Goal: Task Accomplishment & Management: Manage account settings

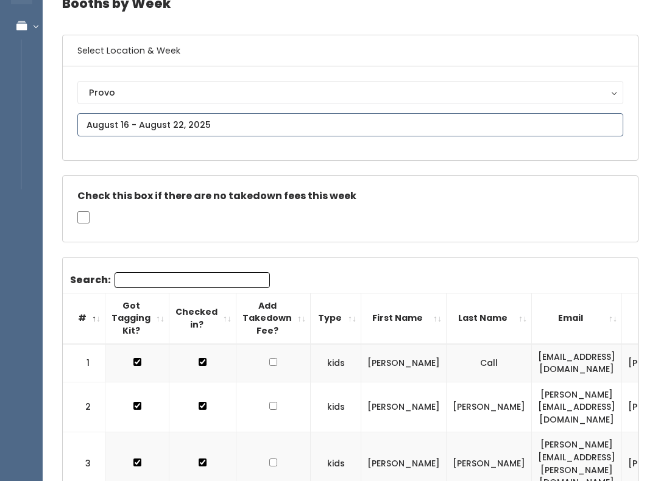
click at [487, 128] on input "text" at bounding box center [350, 125] width 546 height 23
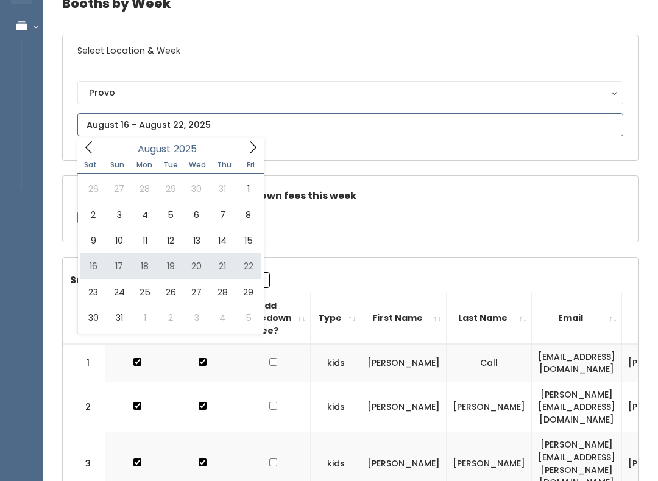
type input "August 16 to August 22"
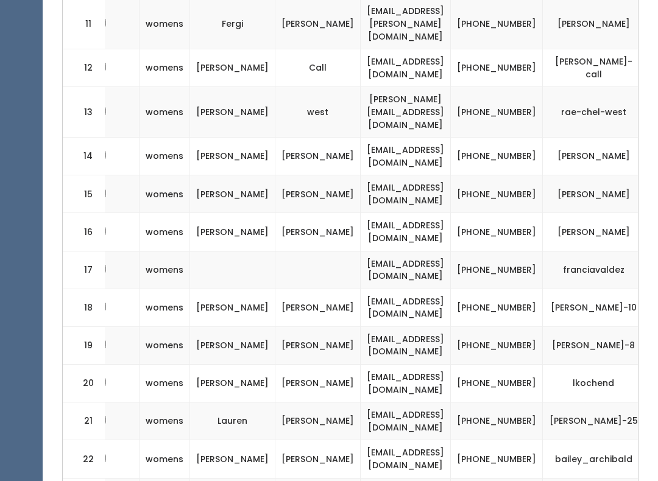
scroll to position [0, 171]
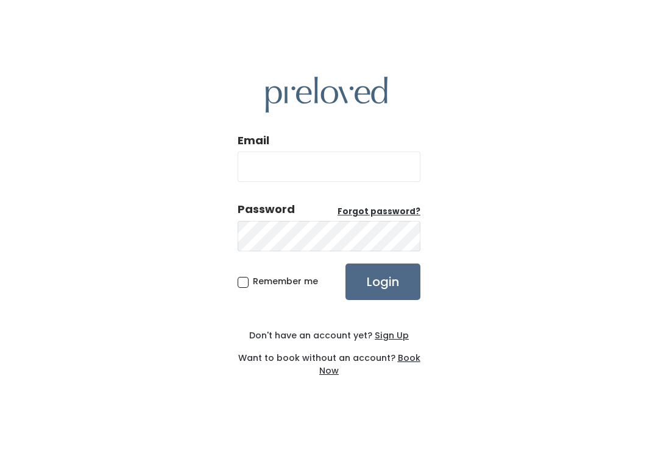
click at [268, 179] on input "Email" at bounding box center [329, 167] width 183 height 30
type input "[DOMAIN_NAME][EMAIL_ADDRESS][DOMAIN_NAME]"
click at [383, 295] on input "Login" at bounding box center [382, 282] width 75 height 37
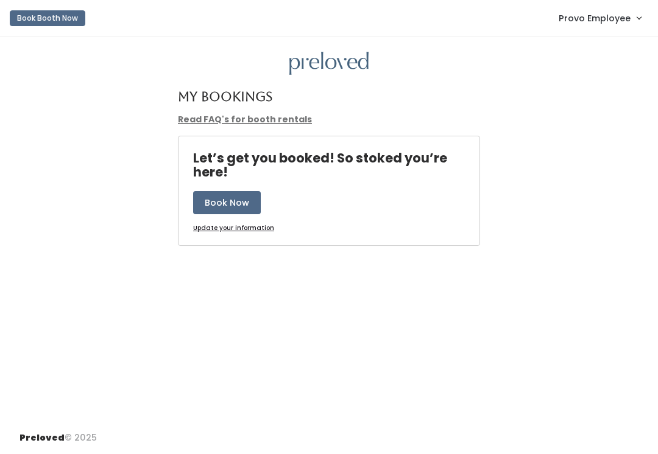
click at [582, 22] on span "Provo Employee" at bounding box center [595, 18] width 72 height 13
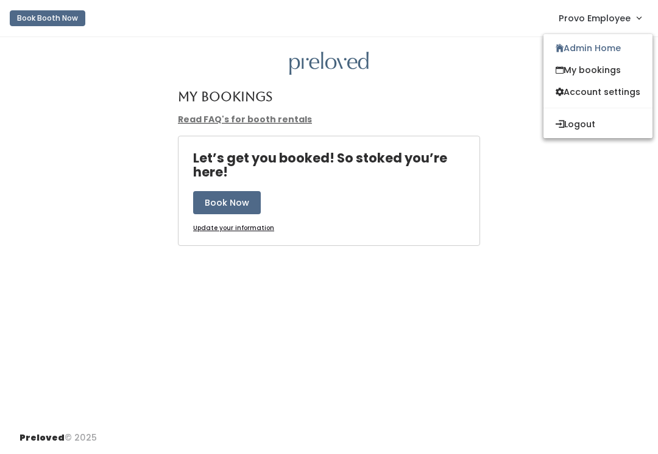
click at [564, 48] on link "Admin Home" at bounding box center [597, 48] width 109 height 22
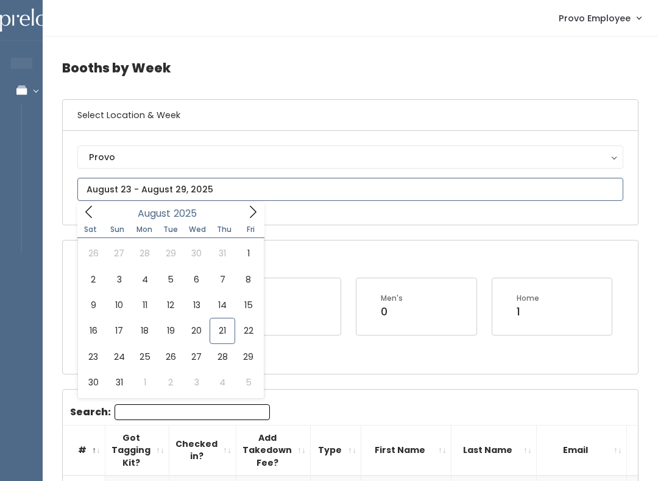
type input "August 16 to August 22"
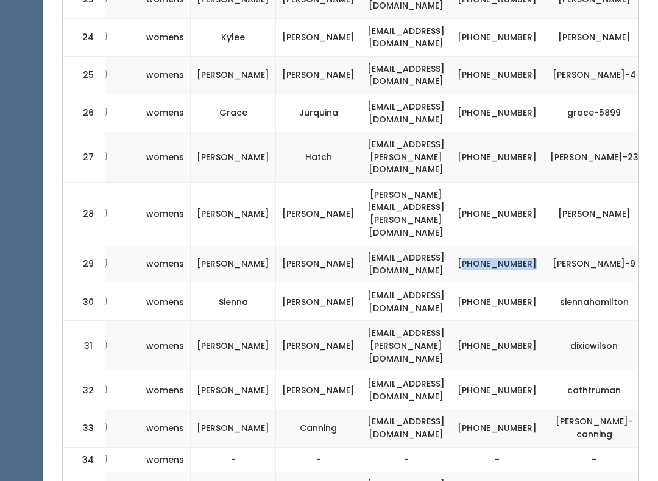
scroll to position [1336, 0]
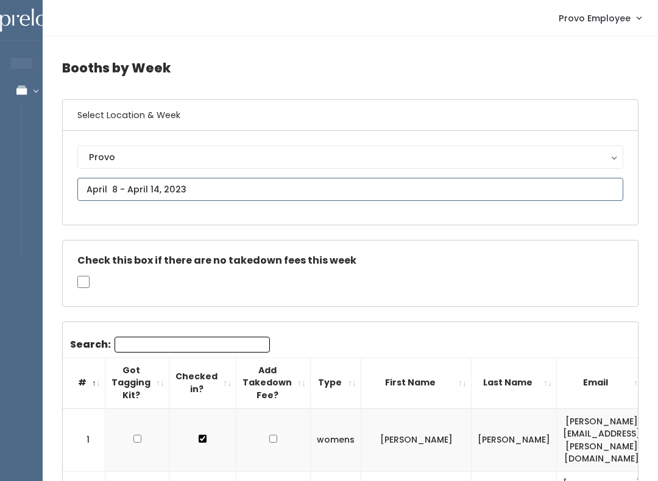
click at [269, 192] on input "text" at bounding box center [350, 189] width 546 height 23
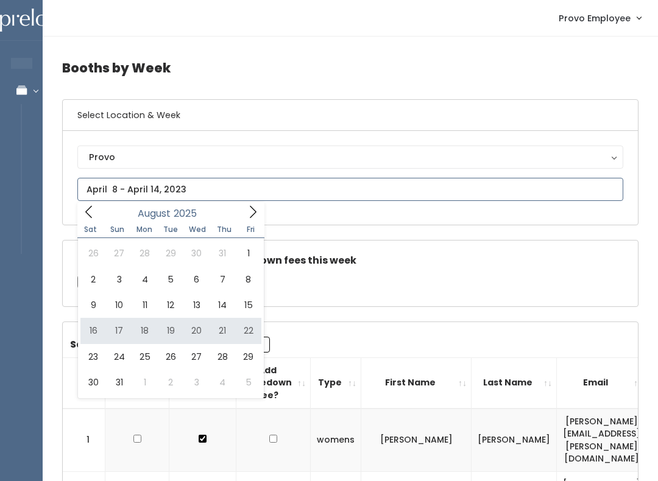
type input "August 16 to August 22"
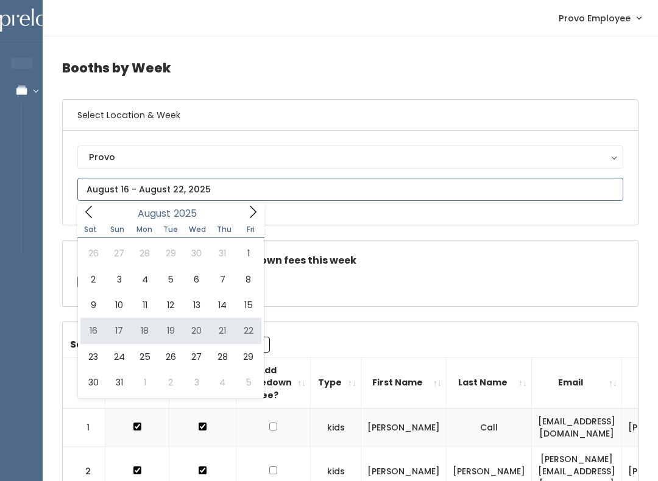
type input "[DATE] to [DATE]"
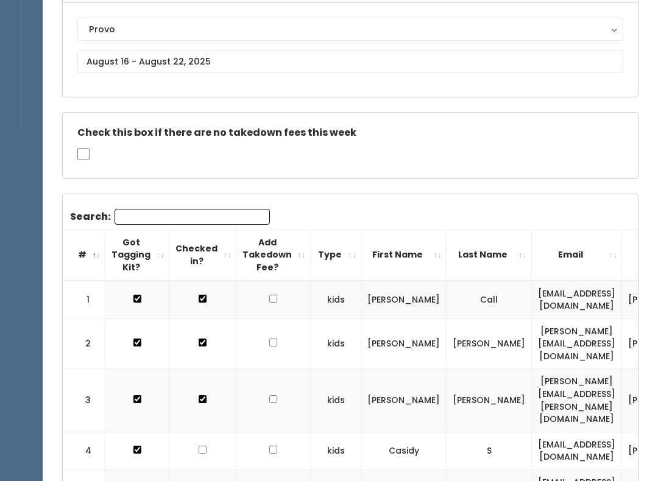
scroll to position [129, 0]
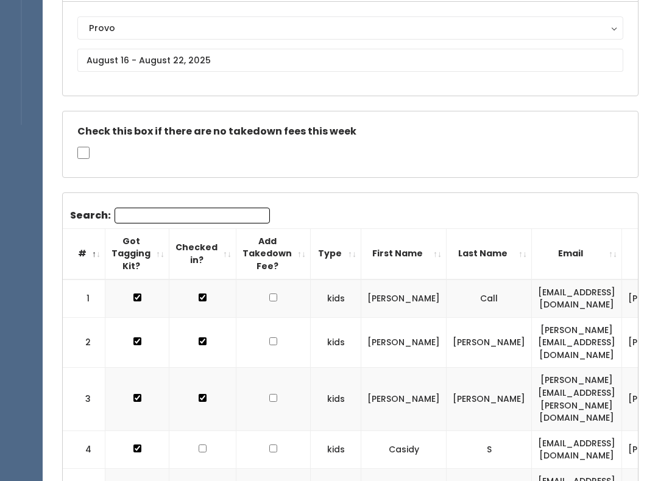
click at [127, 210] on input "Search:" at bounding box center [192, 216] width 155 height 16
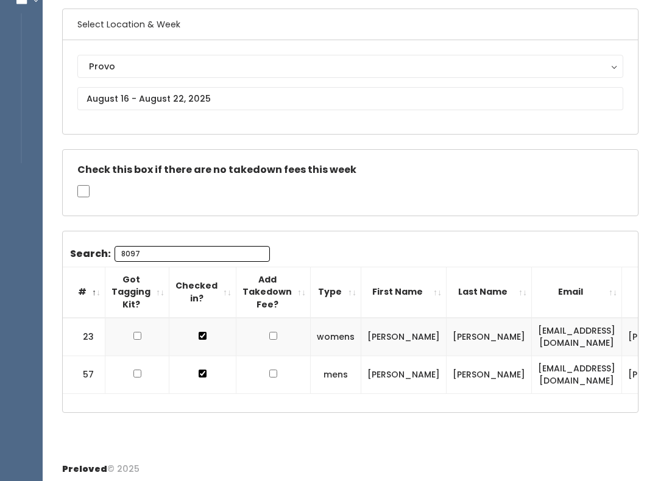
scroll to position [0, 0]
type input "8097"
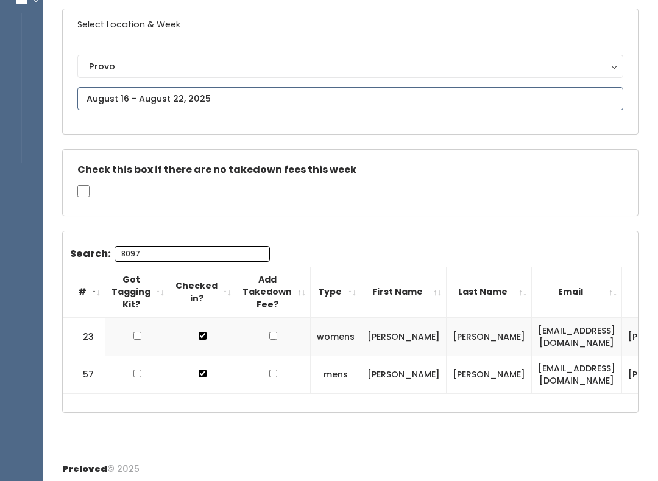
click at [274, 99] on input "text" at bounding box center [350, 98] width 546 height 23
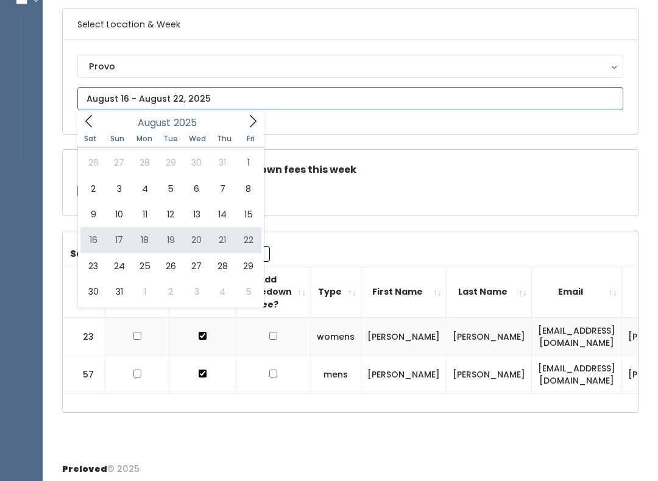
type input "[DATE] to [DATE]"
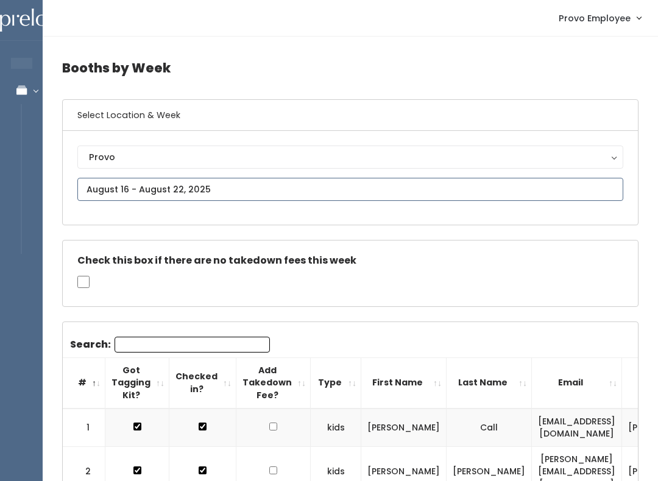
click at [106, 183] on input "text" at bounding box center [350, 189] width 546 height 23
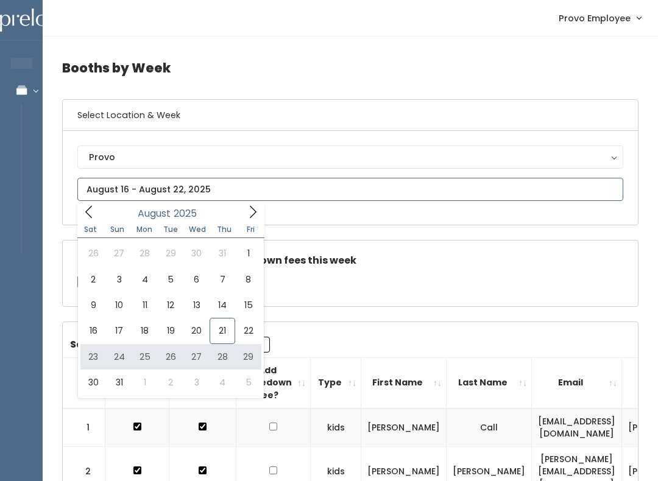
type input "[DATE] to [DATE]"
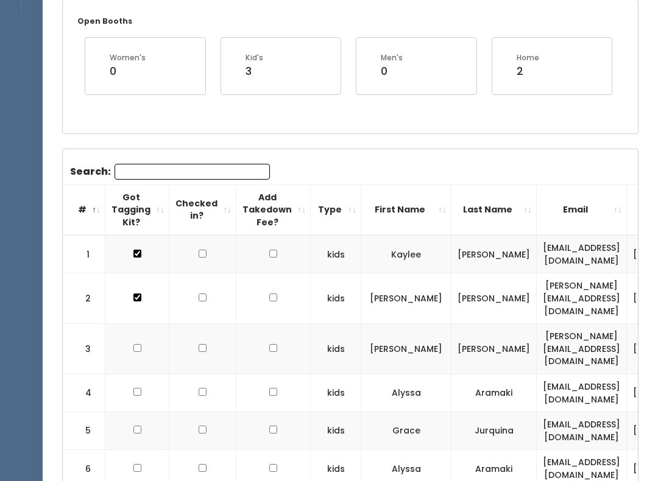
scroll to position [252, 0]
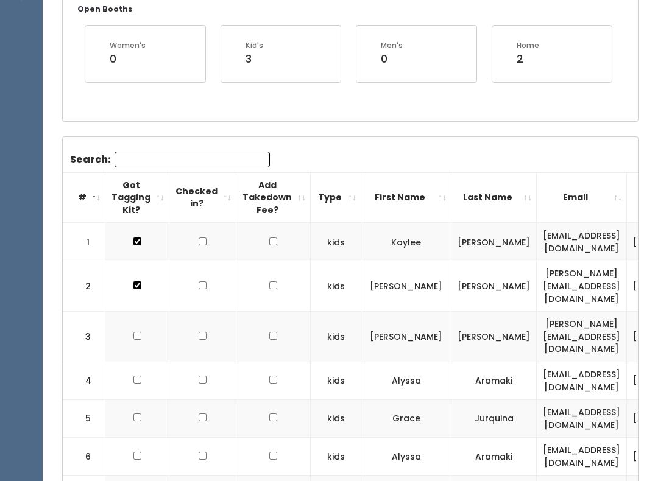
click at [138, 155] on input "Search:" at bounding box center [192, 160] width 155 height 16
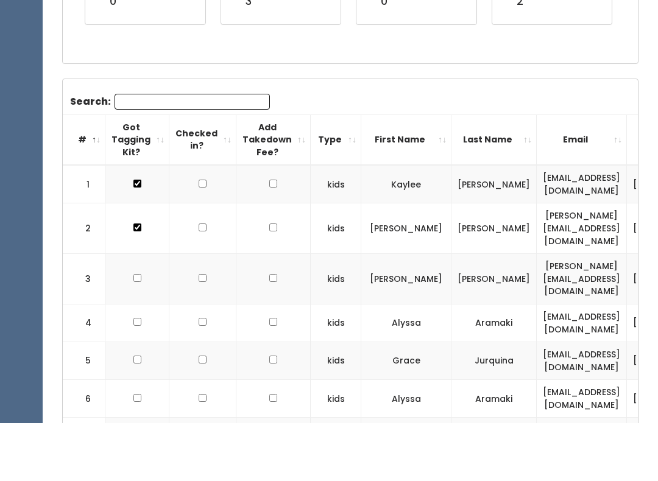
type input "M"
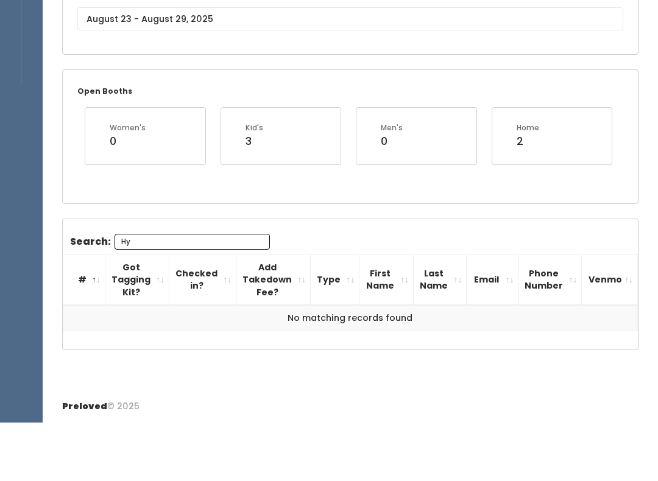
scroll to position [110, 0]
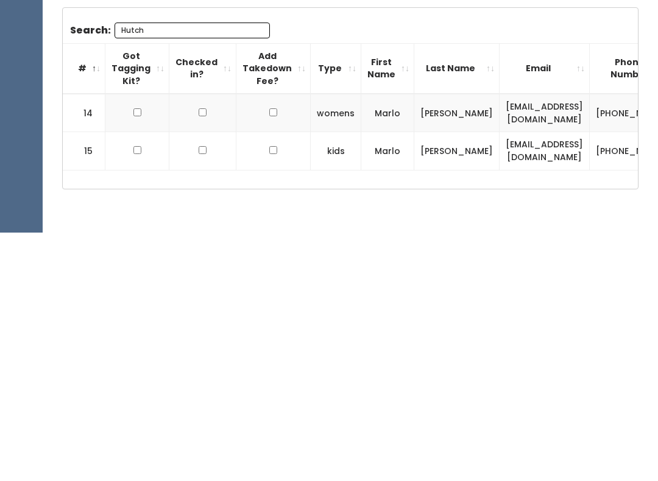
type input "Hutch"
click at [140, 357] on input "checkbox" at bounding box center [137, 361] width 8 height 8
checkbox input "true"
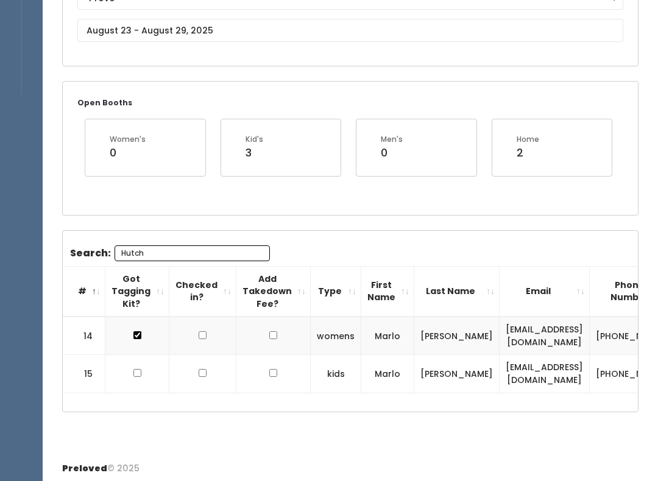
click at [133, 371] on input "checkbox" at bounding box center [137, 373] width 8 height 8
checkbox input "true"
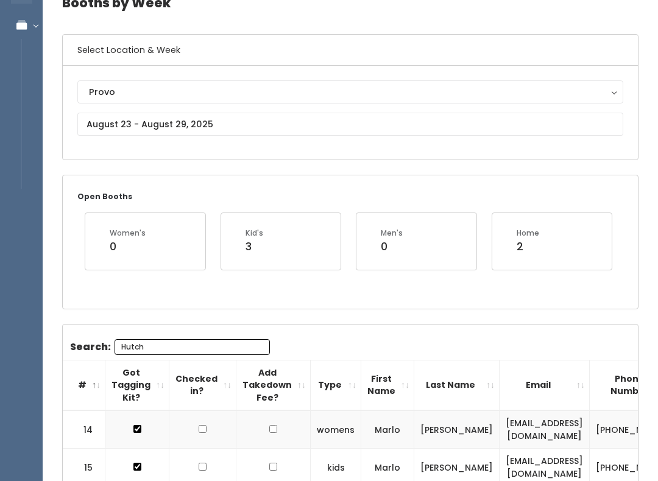
scroll to position [62, 0]
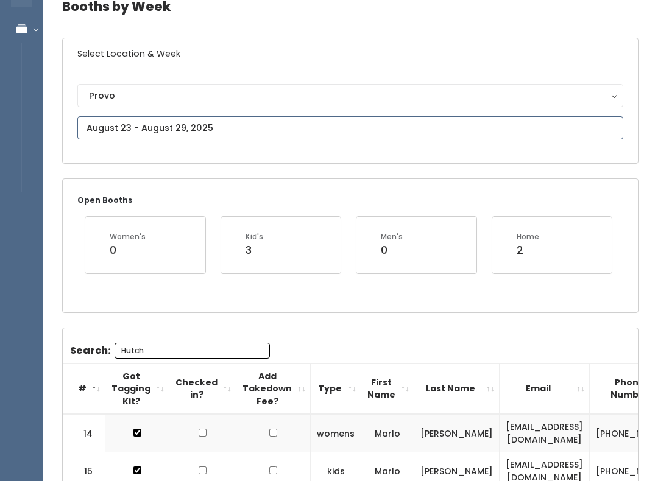
click at [106, 125] on input "text" at bounding box center [350, 127] width 546 height 23
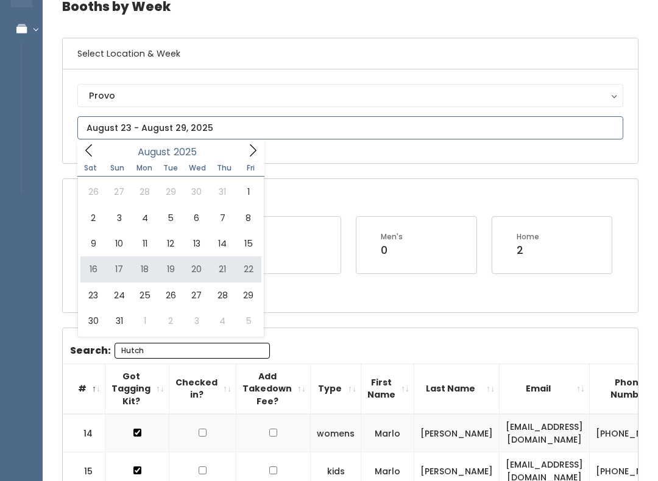
type input "August 16 to August 22"
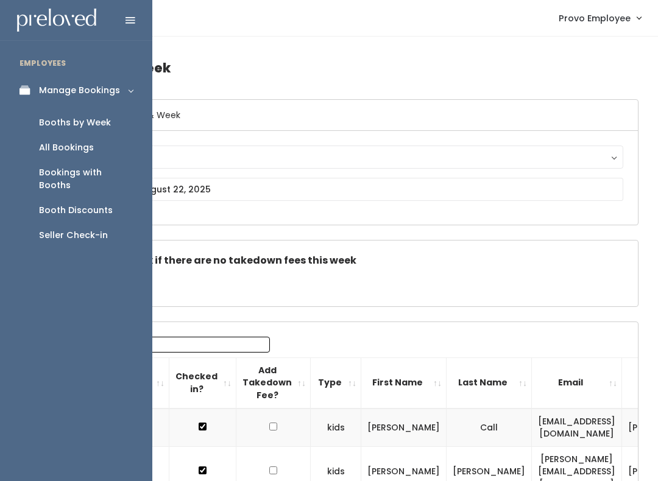
click at [59, 204] on div "Booth Discounts" at bounding box center [76, 210] width 74 height 13
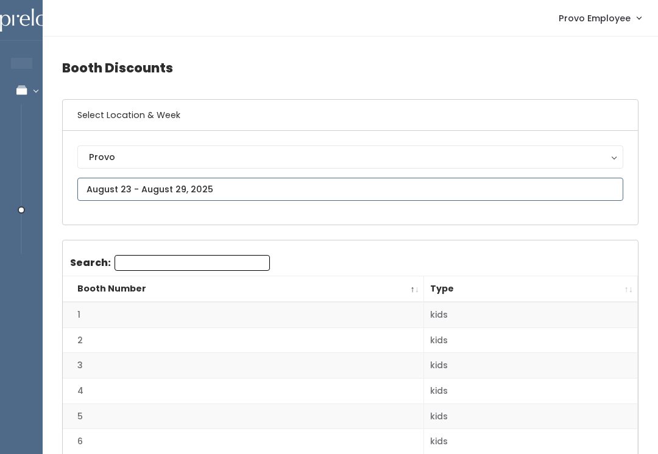
click at [116, 189] on input "text" at bounding box center [350, 189] width 546 height 23
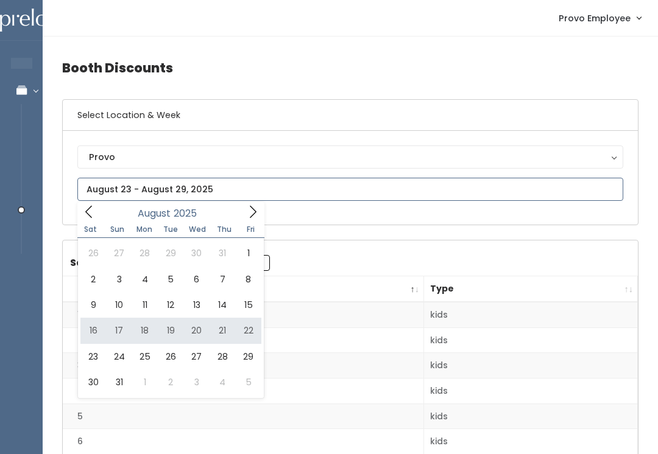
type input "August 16 to August 22"
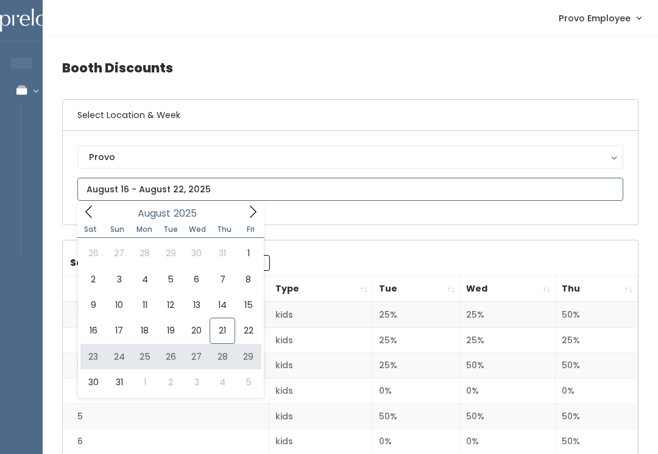
type input "[DATE] to [DATE]"
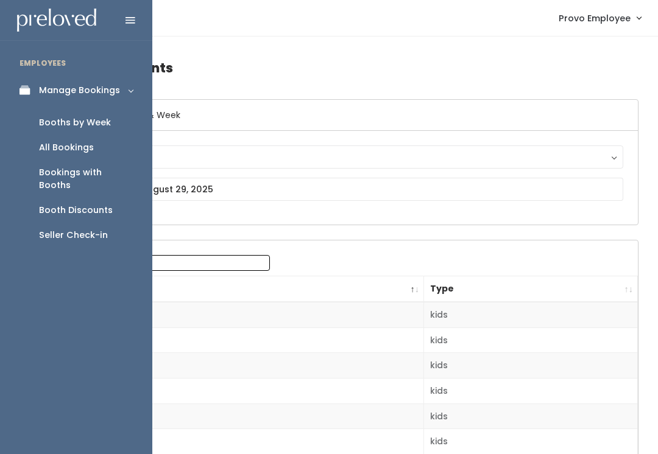
click at [55, 125] on div "Booths by Week" at bounding box center [75, 122] width 72 height 13
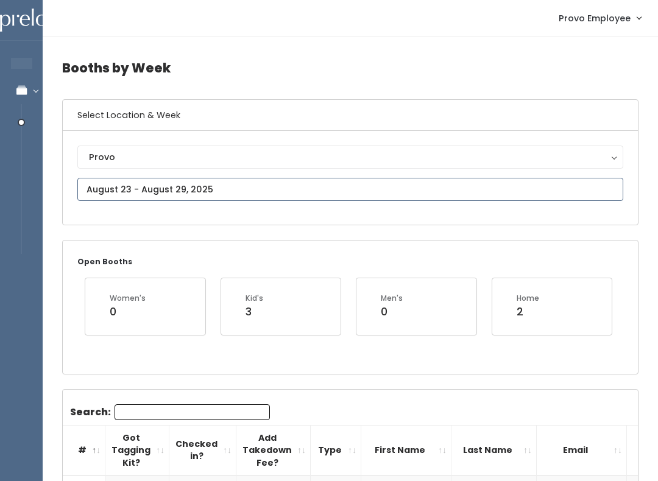
click at [107, 185] on input "text" at bounding box center [350, 189] width 546 height 23
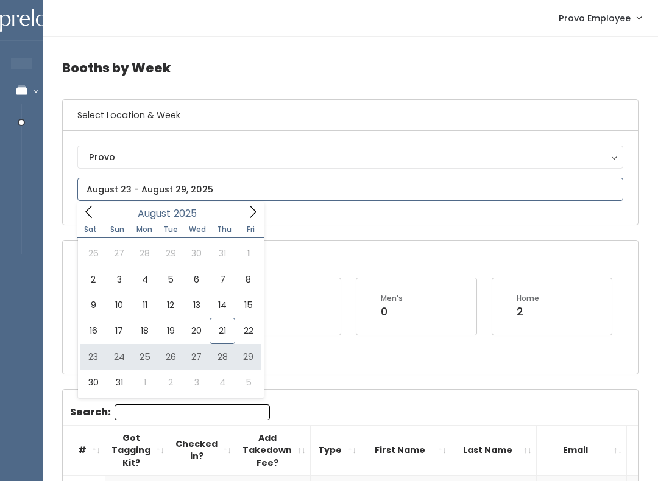
type input "[DATE] to [DATE]"
